Goal: Communication & Community: Answer question/provide support

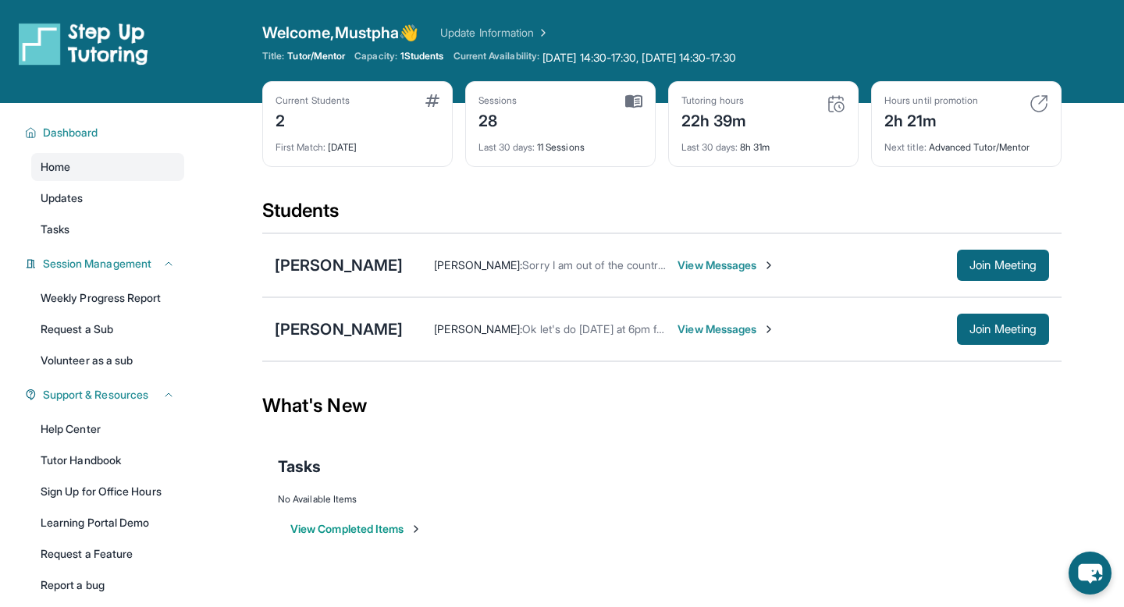
click at [760, 225] on div "Students" at bounding box center [661, 215] width 799 height 34
click at [705, 268] on span "View Messages" at bounding box center [727, 266] width 98 height 16
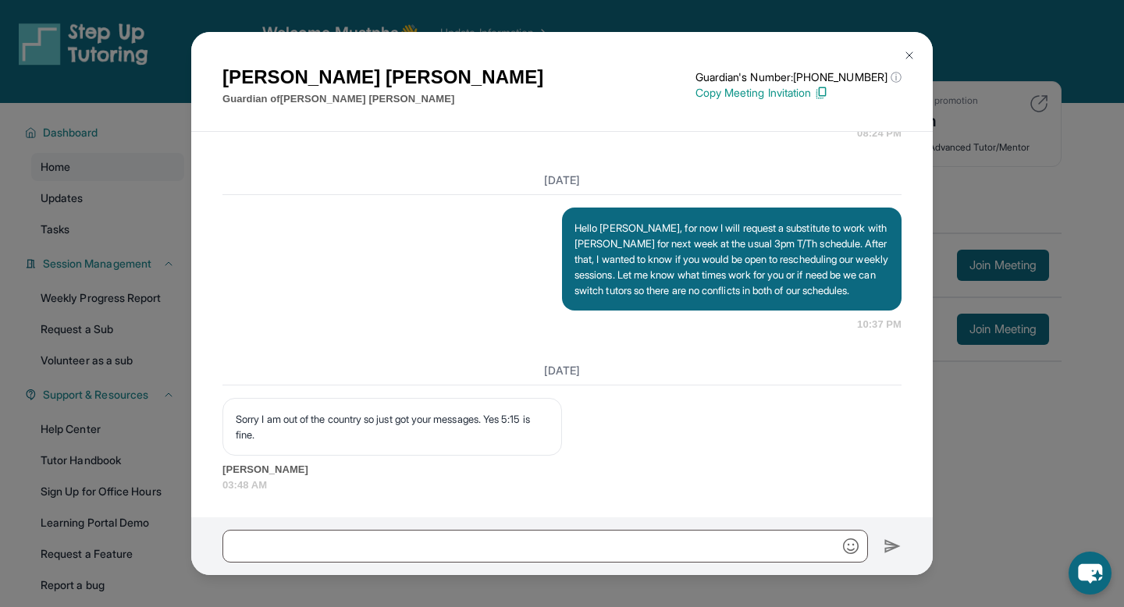
scroll to position [12523, 0]
click at [911, 59] on img at bounding box center [909, 55] width 12 height 12
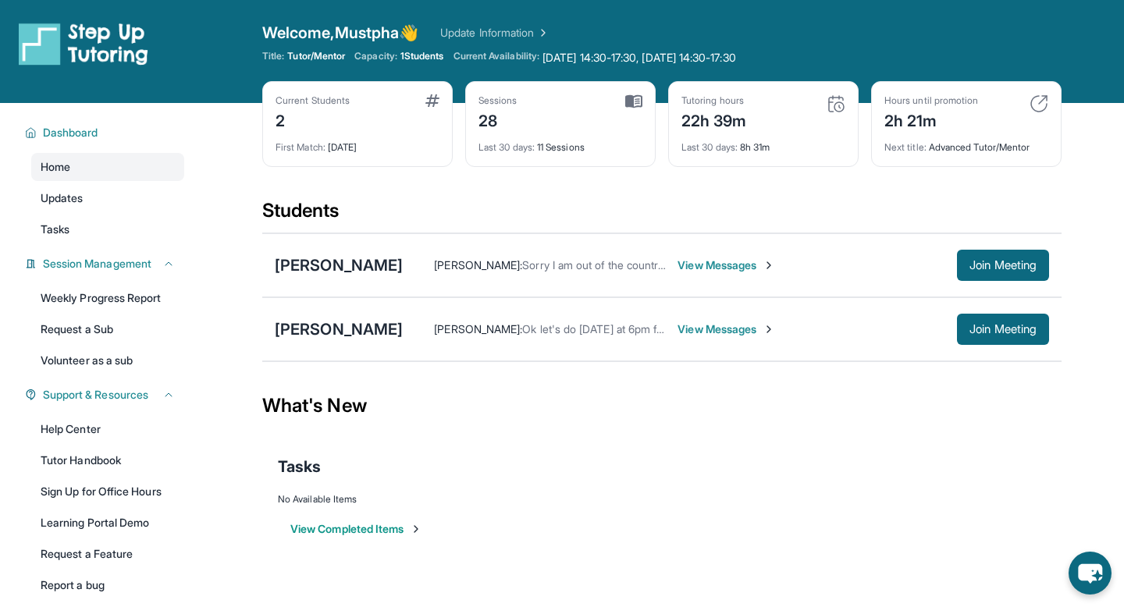
click at [703, 331] on span "View Messages" at bounding box center [727, 330] width 98 height 16
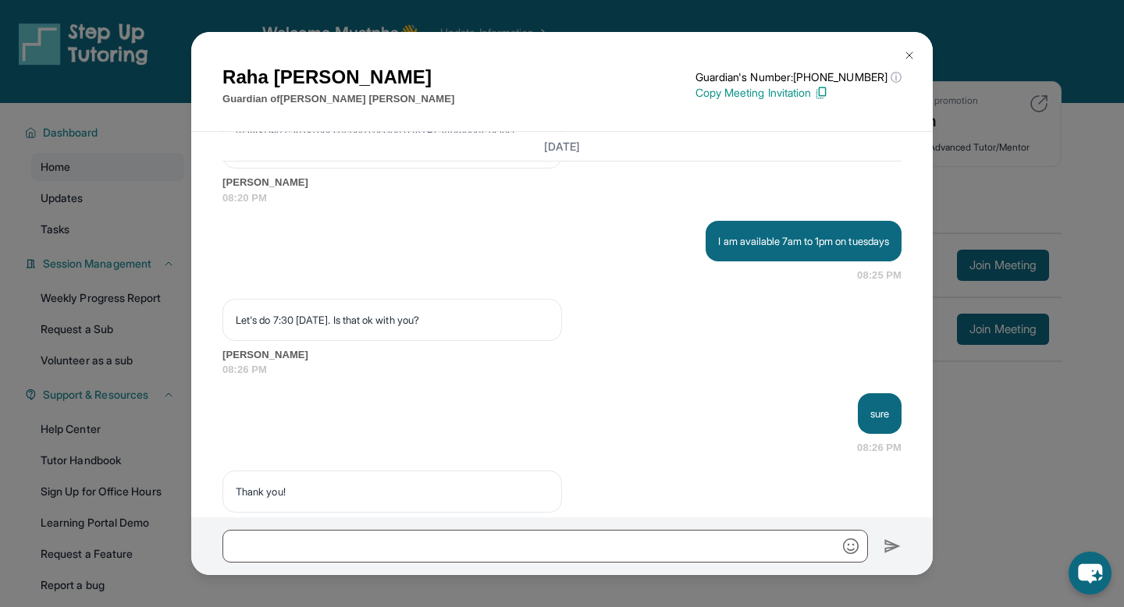
scroll to position [17968, 0]
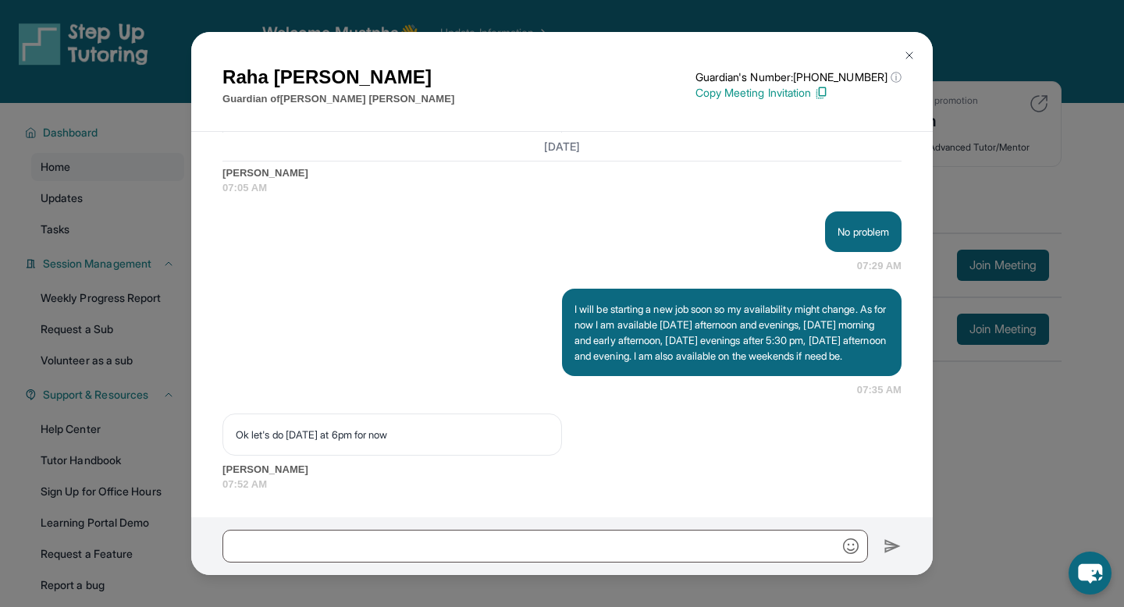
click at [966, 440] on div "[PERSON_NAME] Guardian of [PERSON_NAME] Guardian's Number: [PHONE_NUMBER] ⓘ Thi…" at bounding box center [562, 303] width 1124 height 607
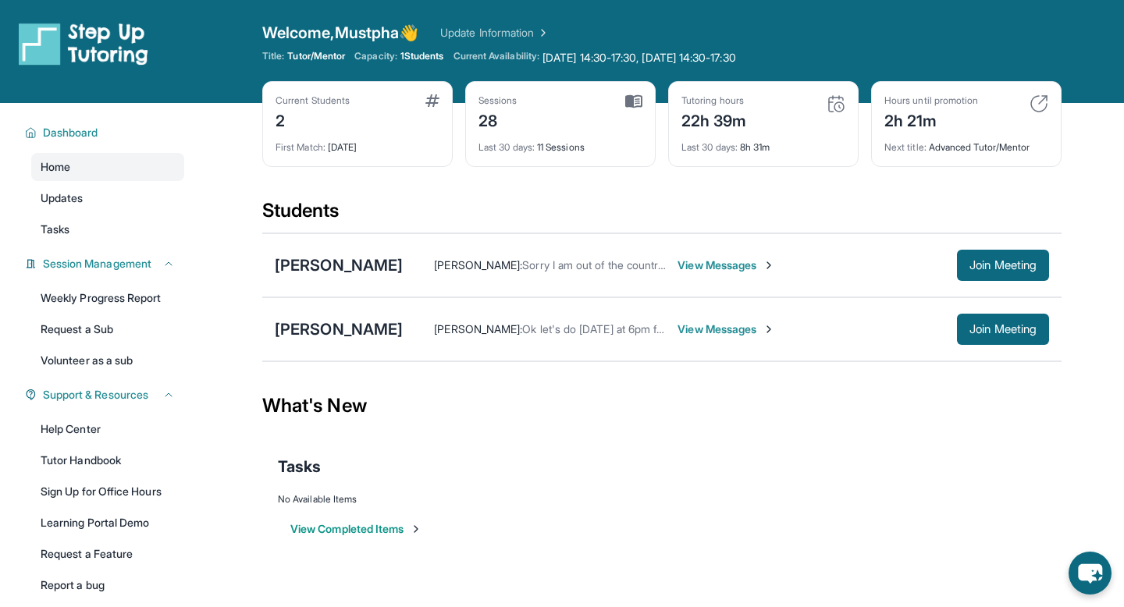
click at [678, 263] on span "View Messages" at bounding box center [727, 266] width 98 height 16
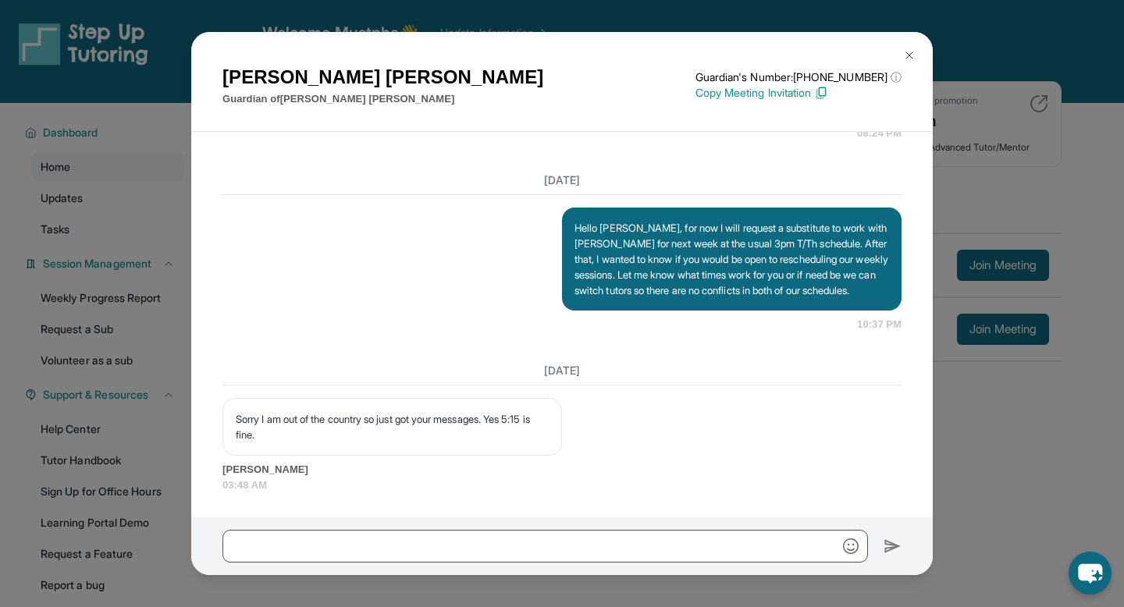
scroll to position [12523, 0]
click at [913, 55] on img at bounding box center [909, 55] width 12 height 12
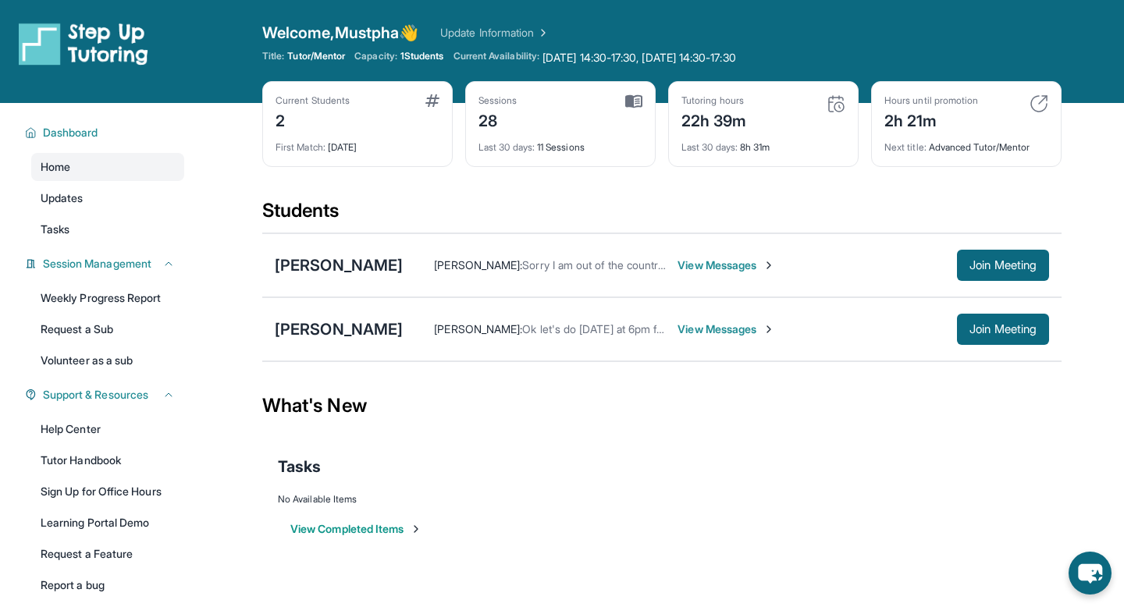
click at [535, 29] on link "Update Information" at bounding box center [494, 33] width 109 height 16
click at [539, 62] on span "Current Availability:" at bounding box center [497, 58] width 86 height 16
click at [719, 54] on span "[DATE] 14:30-17:30, [DATE] 14:30-17:30 No availability form exists for this tut…" at bounding box center [640, 58] width 194 height 16
click at [694, 62] on span "[DATE] 14:30-17:30, [DATE] 14:30-17:30 No availability form exists for this tut…" at bounding box center [640, 58] width 194 height 16
click at [107, 204] on link "Updates" at bounding box center [107, 198] width 153 height 28
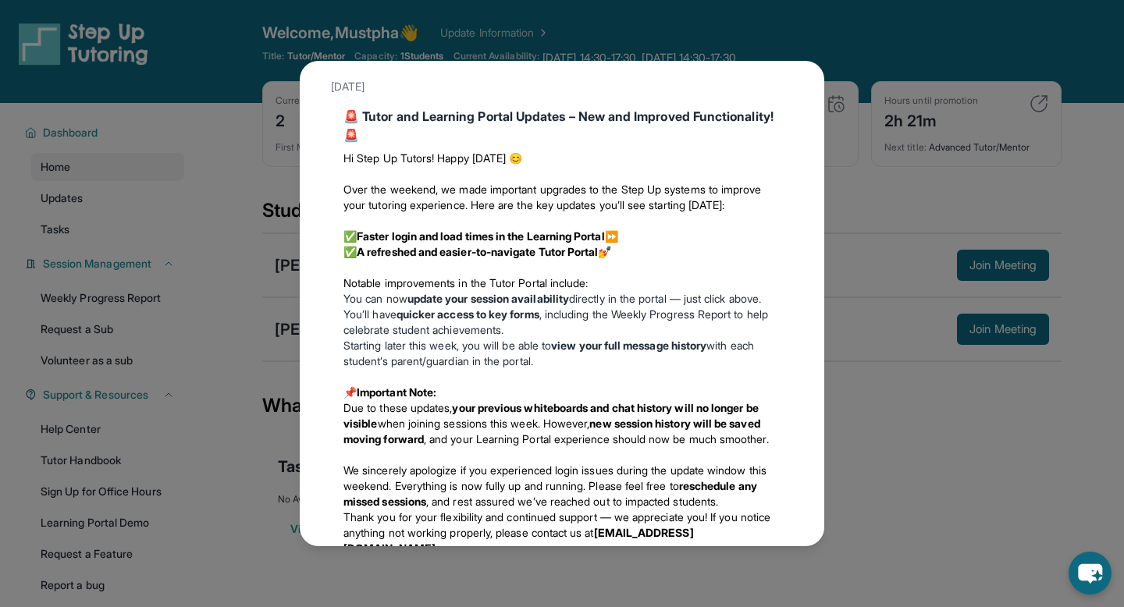
scroll to position [1433, 0]
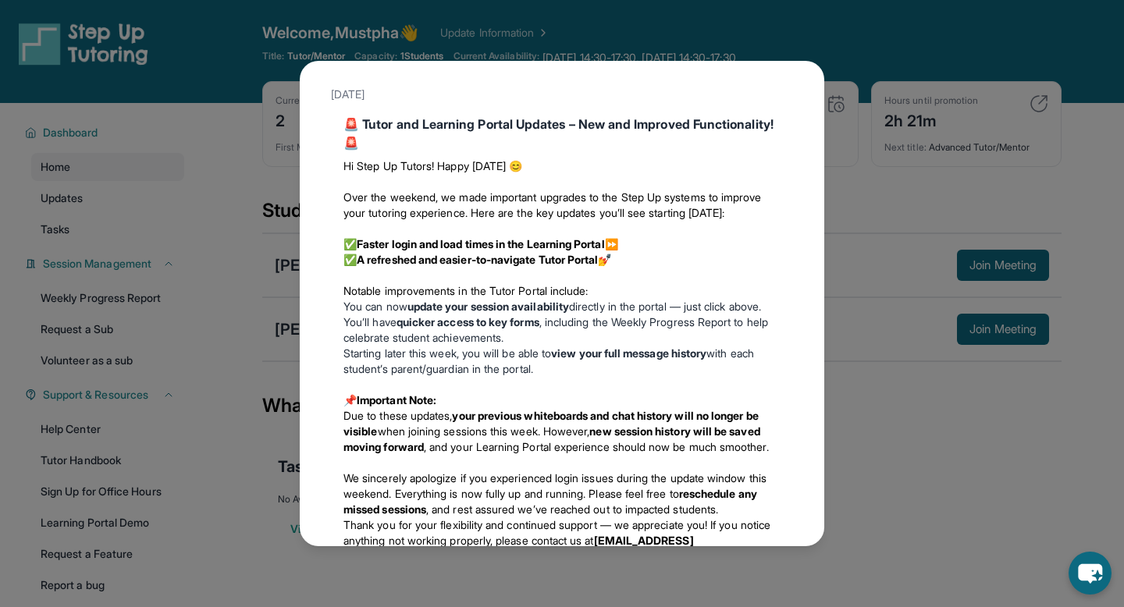
click at [892, 424] on div "Updates [DATE] Happy [DATE]! Happy [DATE] from Step-Up Tutoring! If you're sche…" at bounding box center [562, 303] width 1124 height 607
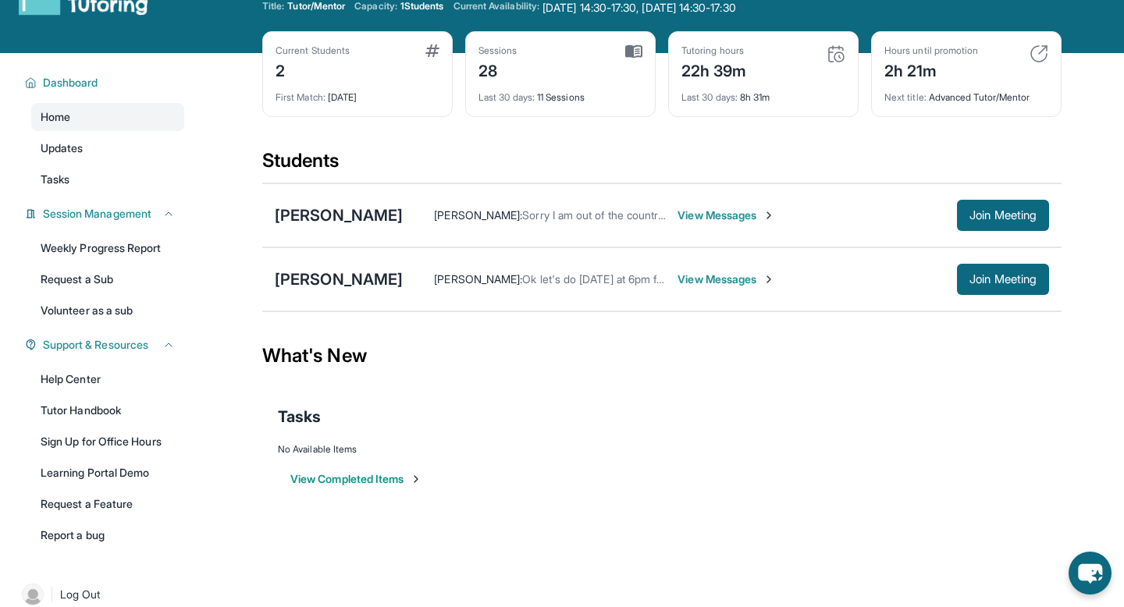
scroll to position [48, 0]
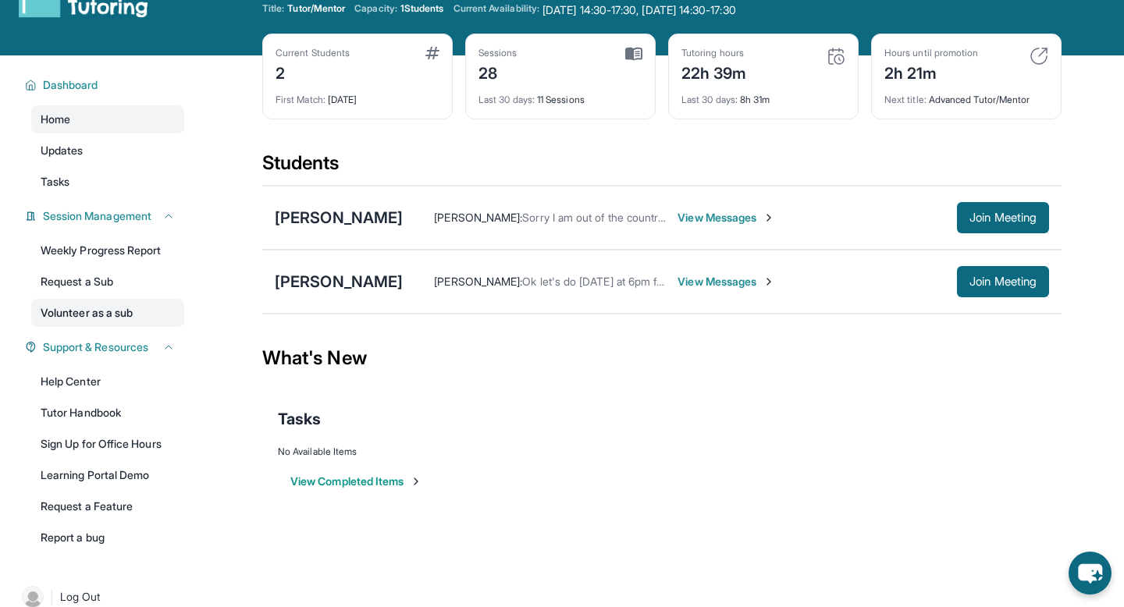
click at [116, 314] on link "Volunteer as a sub" at bounding box center [107, 313] width 153 height 28
click at [114, 313] on link "Volunteer as a sub" at bounding box center [107, 313] width 153 height 28
click at [126, 156] on link "Updates" at bounding box center [107, 151] width 153 height 28
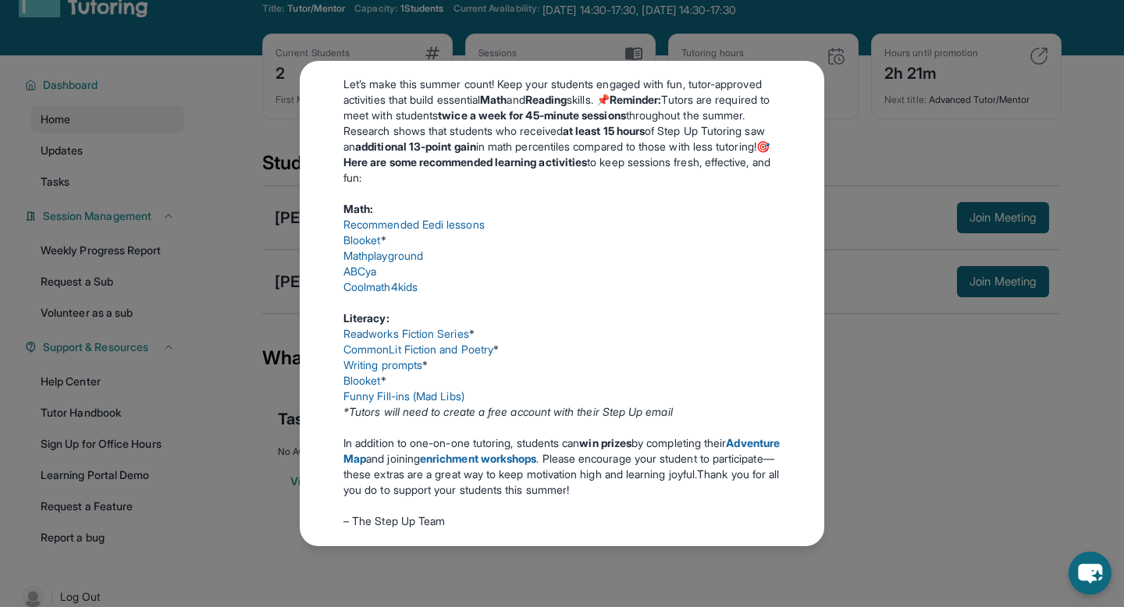
scroll to position [297, 0]
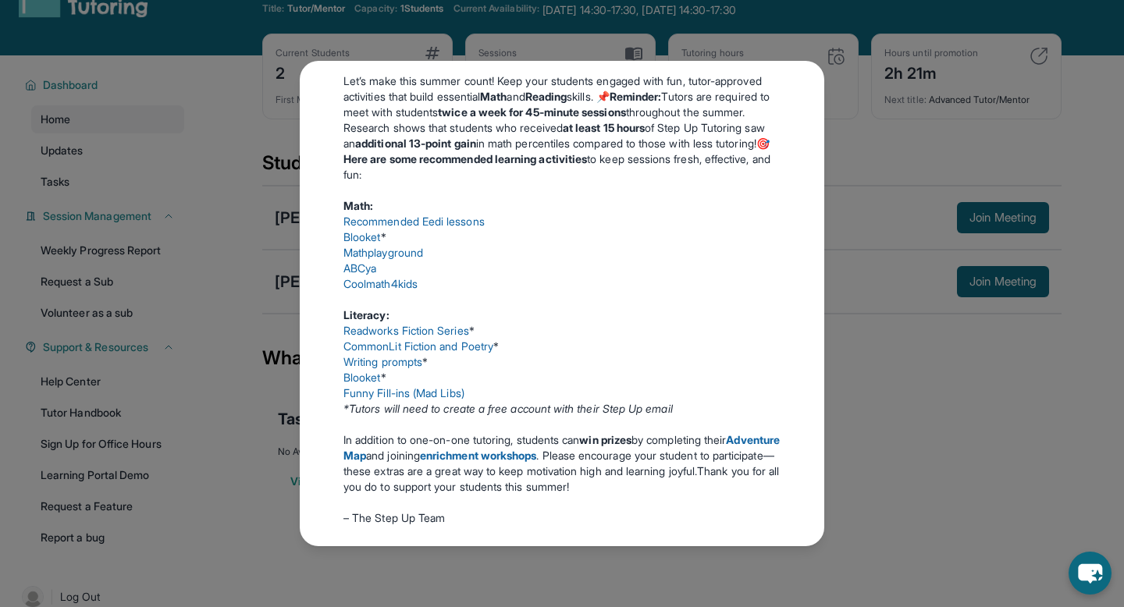
click at [410, 369] on link "Writing prompts" at bounding box center [383, 361] width 79 height 13
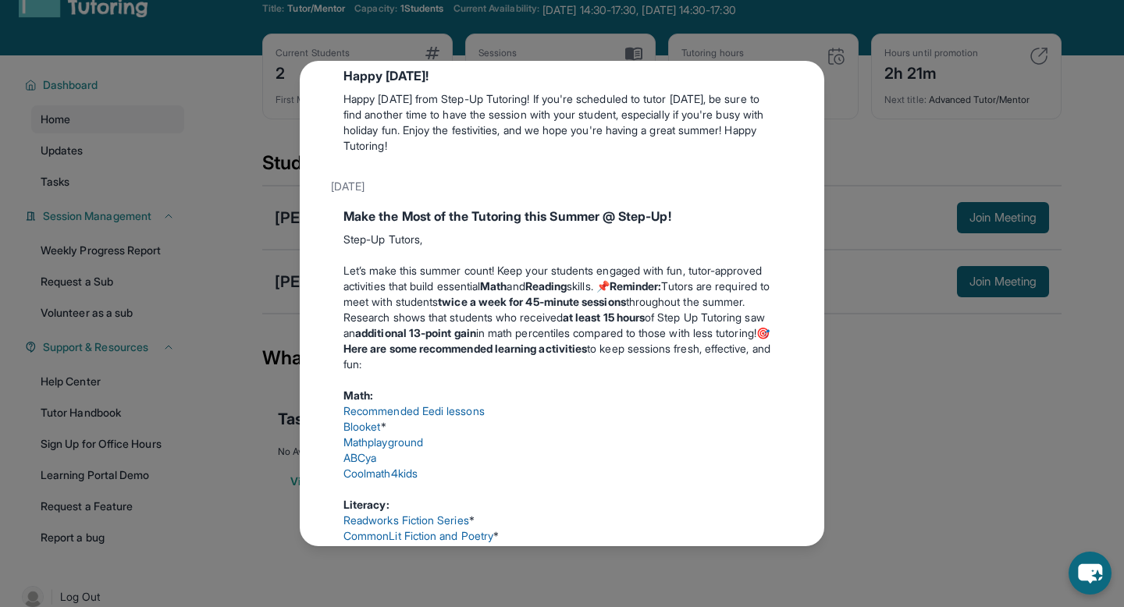
scroll to position [0, 0]
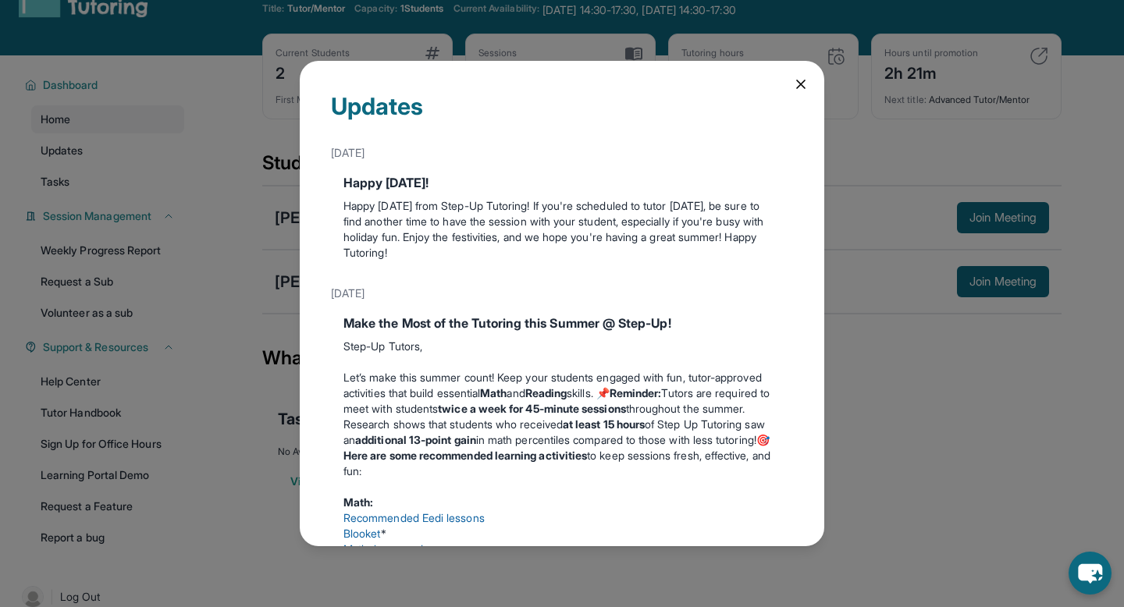
click at [877, 162] on div "Updates [DATE] Happy [DATE]! Happy [DATE] from Step-Up Tutoring! If you're sche…" at bounding box center [562, 303] width 1124 height 607
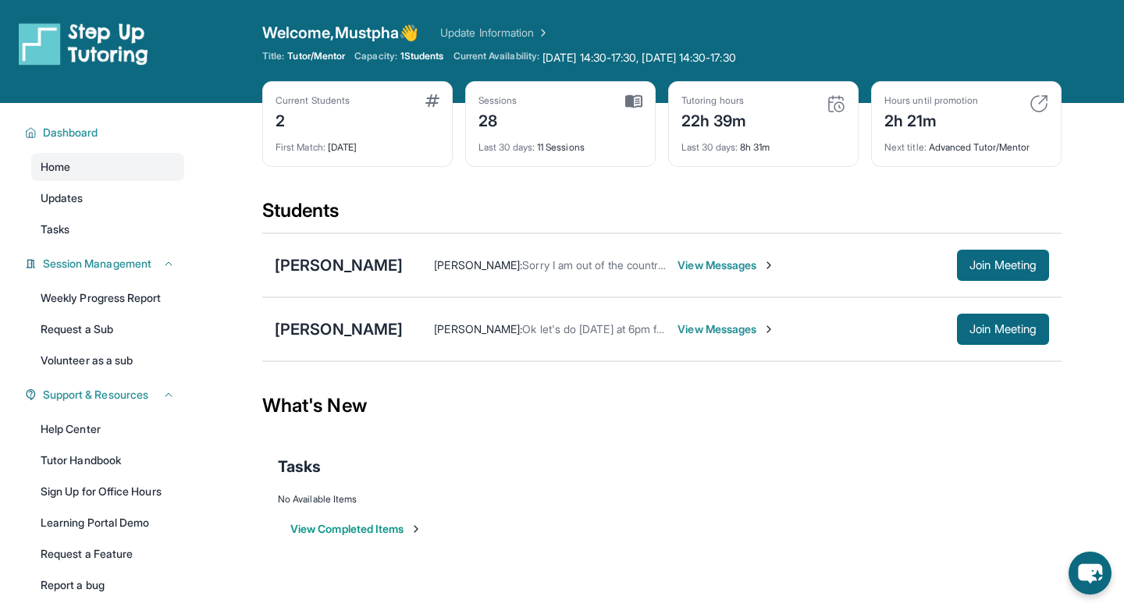
click at [526, 34] on link "Update Information" at bounding box center [494, 33] width 109 height 16
